Goal: Task Accomplishment & Management: Complete application form

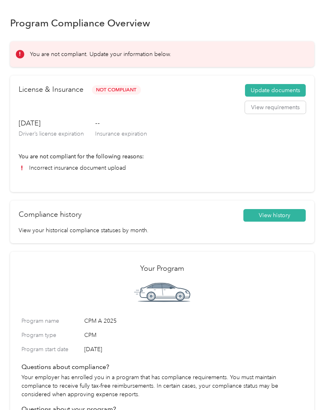
click at [281, 88] on button "Update documents" at bounding box center [275, 90] width 61 height 13
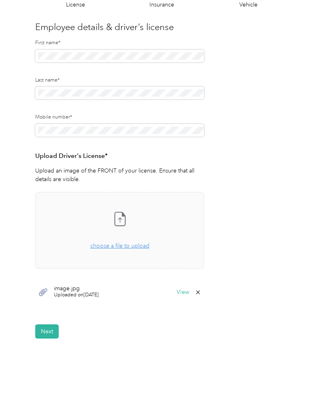
scroll to position [67, 0]
click at [185, 292] on button "View" at bounding box center [183, 293] width 13 height 6
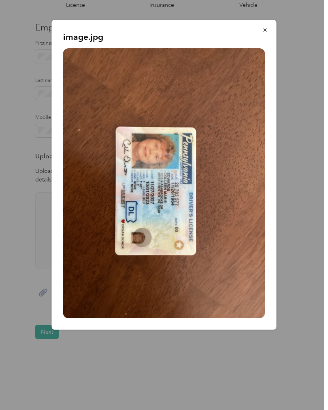
click at [266, 30] on icon "button" at bounding box center [266, 30] width 6 height 6
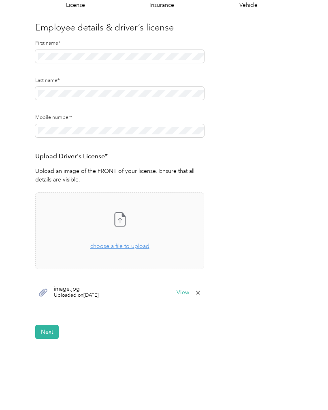
click at [46, 327] on button "Next" at bounding box center [47, 331] width 24 height 14
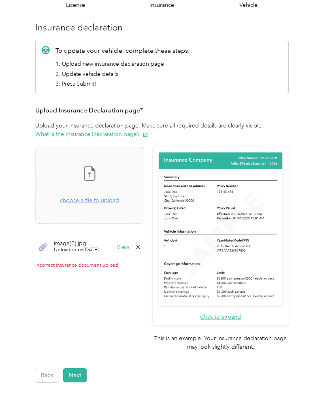
click at [129, 246] on button "View" at bounding box center [123, 247] width 13 height 6
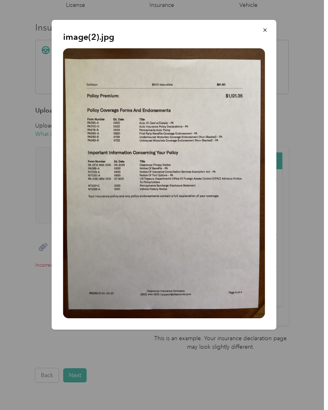
scroll to position [28, 0]
click at [268, 27] on button "button" at bounding box center [265, 30] width 17 height 14
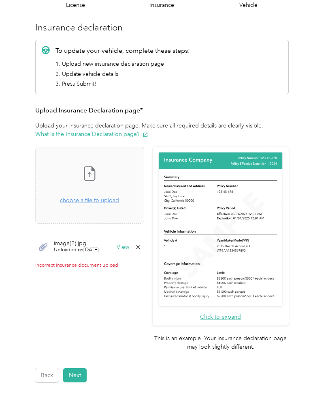
click at [129, 244] on button "View" at bounding box center [123, 247] width 13 height 6
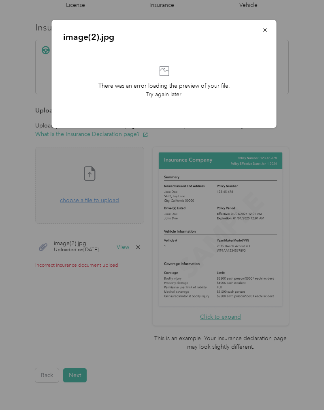
click at [151, 217] on div at bounding box center [164, 205] width 328 height 410
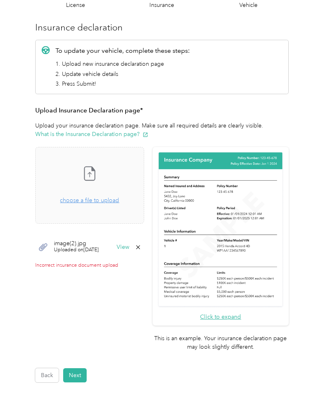
click at [129, 244] on button "View" at bounding box center [123, 247] width 13 height 6
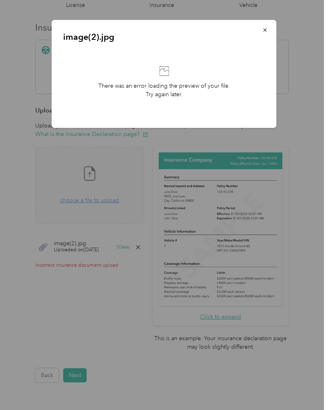
click at [269, 33] on button "button" at bounding box center [265, 30] width 17 height 14
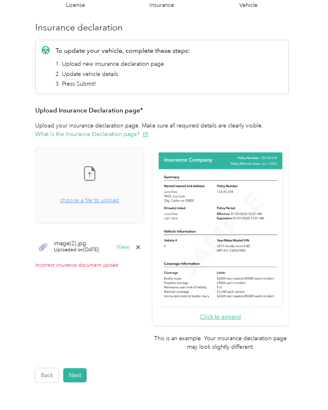
click at [73, 246] on span "Uploaded on [DATE]" at bounding box center [76, 249] width 45 height 7
click at [129, 244] on button "View" at bounding box center [123, 247] width 13 height 6
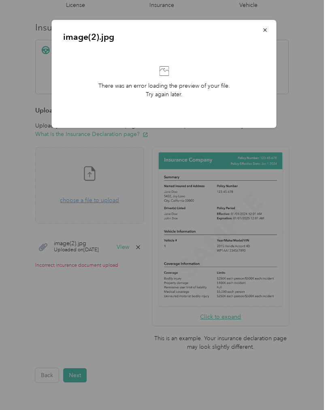
click at [267, 34] on button "button" at bounding box center [265, 30] width 17 height 14
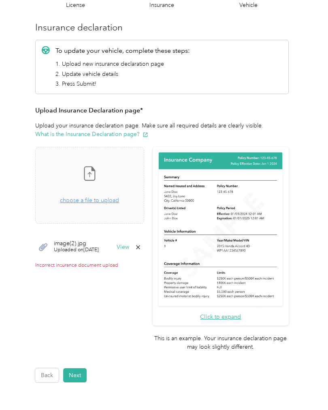
click at [119, 197] on span "choose a file to upload" at bounding box center [89, 200] width 59 height 7
click at [140, 235] on div "image(2).jpg Uploaded on [DATE] View" at bounding box center [89, 247] width 109 height 24
click at [85, 246] on span "Uploaded on [DATE]" at bounding box center [76, 249] width 45 height 7
click at [129, 244] on button "View" at bounding box center [123, 247] width 13 height 6
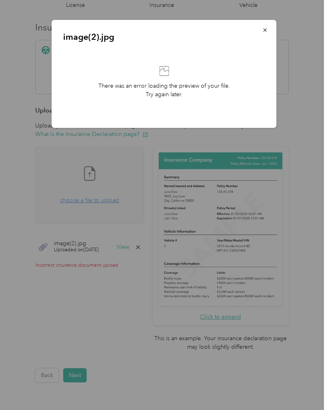
click at [273, 30] on button "button" at bounding box center [265, 30] width 17 height 14
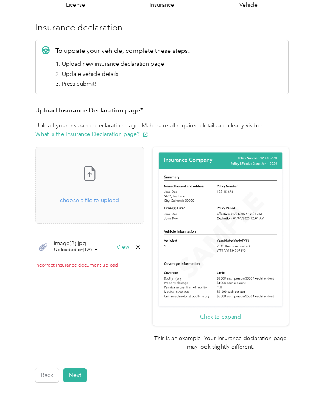
click at [40, 242] on icon at bounding box center [43, 247] width 10 height 10
click at [47, 243] on icon at bounding box center [43, 247] width 9 height 8
click at [142, 244] on icon at bounding box center [138, 247] width 6 height 6
click at [148, 246] on button "Yes" at bounding box center [148, 252] width 16 height 13
click at [117, 176] on div "Take a photo or choose a photo from your library Drag and drop your file here, …" at bounding box center [89, 185] width 95 height 63
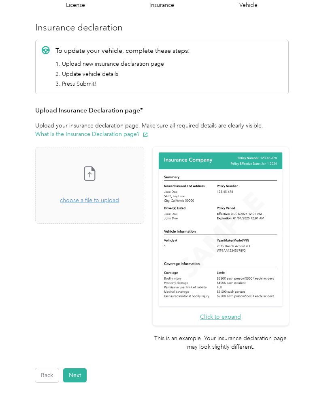
click at [109, 197] on span "choose a file to upload" at bounding box center [89, 200] width 59 height 7
click at [118, 197] on span "choose a file to upload" at bounding box center [89, 200] width 59 height 7
click at [93, 187] on div "Drag and drop your file here, or choose a file to upload" at bounding box center [89, 196] width 59 height 18
click at [95, 203] on span "choose a file to upload" at bounding box center [89, 200] width 59 height 7
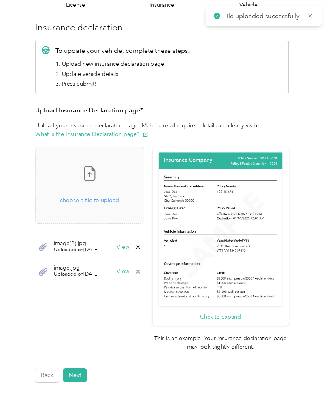
click at [108, 202] on span "choose a file to upload" at bounding box center [89, 200] width 59 height 7
click at [115, 204] on div "Take a photo or choose a photo from your library Drag and drop your file here, …" at bounding box center [89, 185] width 95 height 63
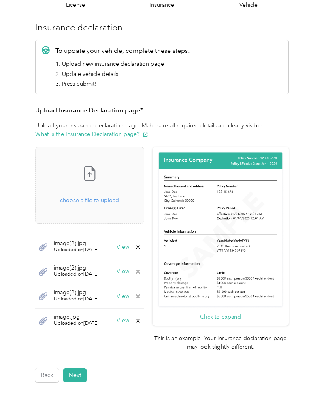
click at [81, 368] on button "Next" at bounding box center [75, 375] width 24 height 14
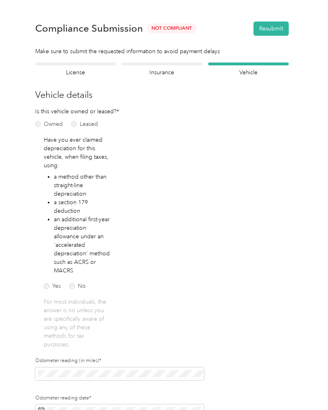
click at [280, 28] on button "Resubmit" at bounding box center [271, 28] width 35 height 14
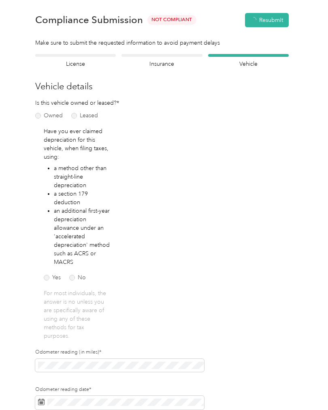
scroll to position [10, 0]
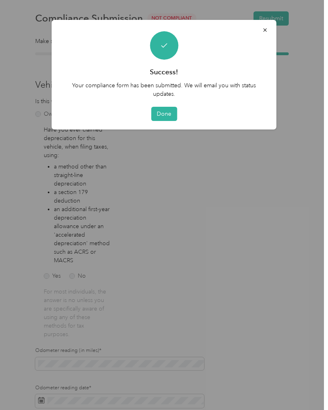
click at [169, 112] on button "Done" at bounding box center [164, 114] width 26 height 14
